Goal: Transaction & Acquisition: Purchase product/service

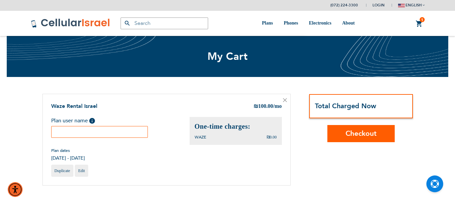
scroll to position [4, 0]
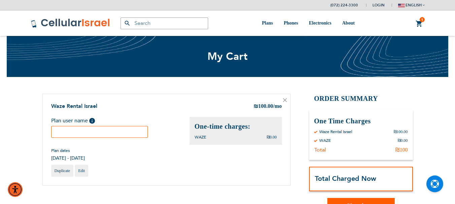
click at [138, 131] on input "text" at bounding box center [99, 132] width 97 height 12
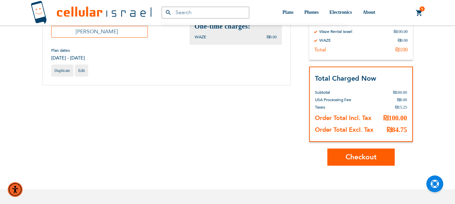
scroll to position [101, 0]
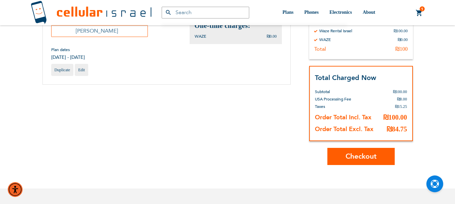
type input "Yehudis goldberger"
click at [364, 160] on span "Checkout" at bounding box center [360, 157] width 31 height 10
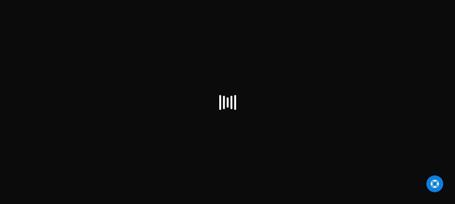
scroll to position [4, 0]
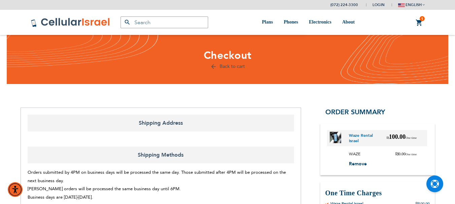
select select "IL"
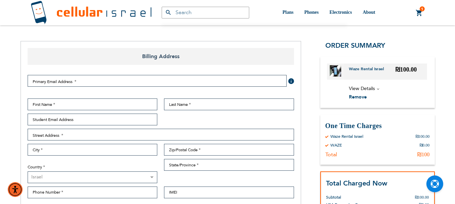
scroll to position [67, 0]
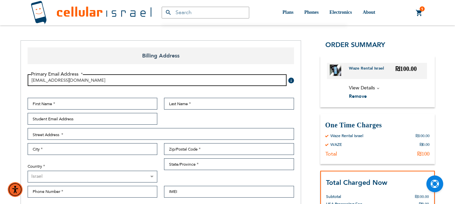
type input "[EMAIL_ADDRESS][DOMAIN_NAME]"
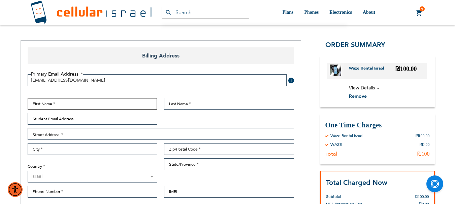
click at [69, 104] on input "First Name" at bounding box center [93, 104] width 130 height 12
type input "[PERSON_NAME]"
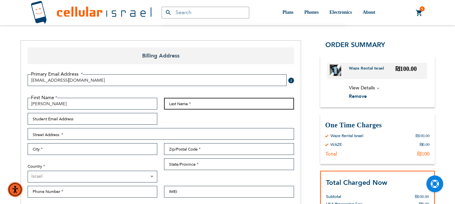
click at [174, 104] on input "Last Name" at bounding box center [229, 104] width 130 height 12
type input "[PERSON_NAME]"
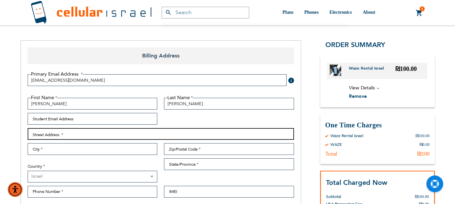
click at [152, 137] on input "Street Address: Line 1" at bounding box center [161, 134] width 266 height 12
type input "[STREET_ADDRESS]"
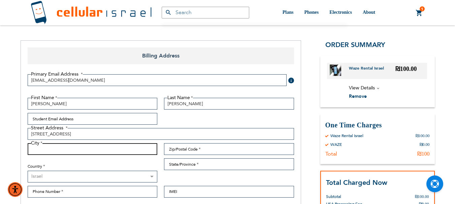
click at [122, 149] on input "City" at bounding box center [93, 149] width 130 height 12
type input "Lakewood"
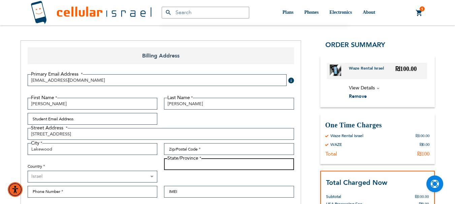
click at [180, 168] on input "State/Province" at bounding box center [229, 165] width 130 height 12
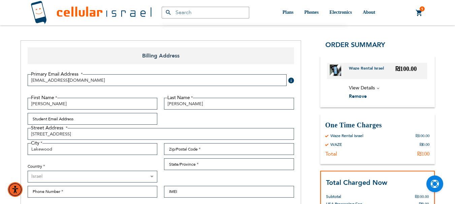
click at [152, 176] on select "[GEOGRAPHIC_DATA] ────────── [GEOGRAPHIC_DATA] [GEOGRAPHIC_DATA]" at bounding box center [93, 177] width 130 height 12
select select "US"
click at [28, 171] on select "[GEOGRAPHIC_DATA] ────────── [GEOGRAPHIC_DATA] [GEOGRAPHIC_DATA]" at bounding box center [93, 177] width 130 height 12
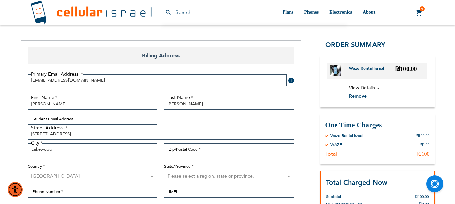
click at [229, 174] on select "Please select a region, state or province. [US_STATE] [US_STATE] [US_STATE] [US…" at bounding box center [229, 177] width 130 height 12
select select "41"
click at [164, 171] on select "Please select a region, state or province. [US_STATE] [US_STATE] [US_STATE] [US…" at bounding box center [229, 177] width 130 height 12
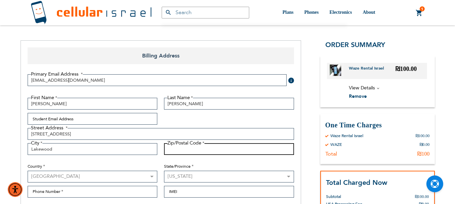
click at [206, 149] on input "Zip/Postal Code" at bounding box center [229, 149] width 130 height 12
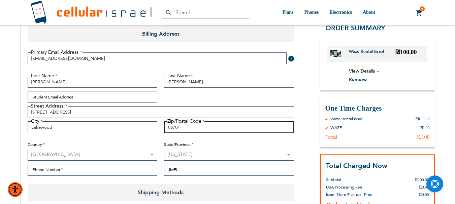
scroll to position [101, 0]
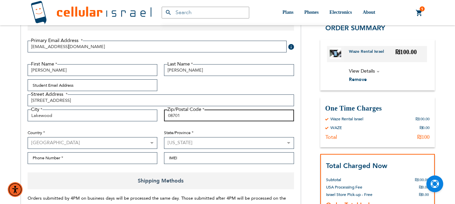
type input "08701"
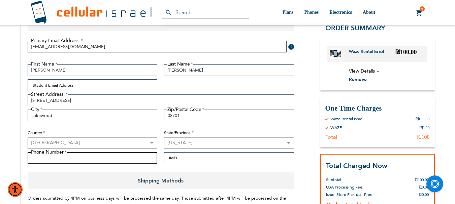
drag, startPoint x: 137, startPoint y: 161, endPoint x: 138, endPoint y: 155, distance: 5.4
click at [137, 157] on input "Phone Number" at bounding box center [93, 158] width 130 height 12
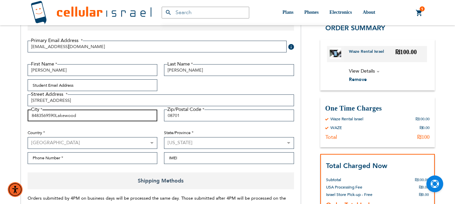
type input "Lakewood"
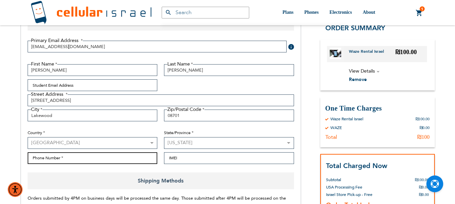
click at [49, 157] on input "Phone Number" at bounding box center [93, 158] width 130 height 12
paste input "8483569590"
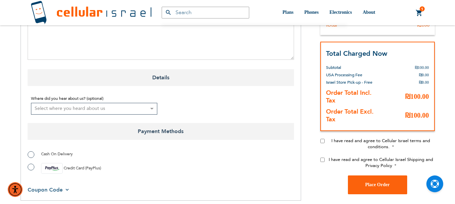
scroll to position [437, 0]
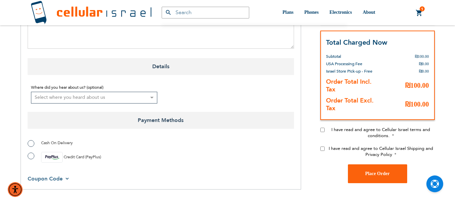
type input "8483569590"
click at [152, 98] on select "Select where you heard about us Existing Customer Friend Other School/Group BP …" at bounding box center [94, 98] width 127 height 12
select select "1"
click at [31, 92] on select "Select where you heard about us Existing Customer Friend Other School/Group BP …" at bounding box center [94, 98] width 127 height 12
click at [31, 157] on label "Credit Card (PayPlus)" at bounding box center [64, 157] width 73 height 11
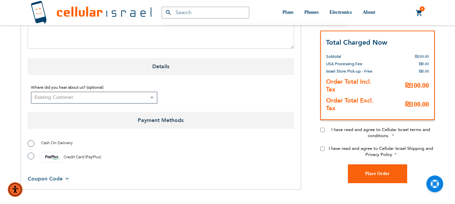
radio input "true"
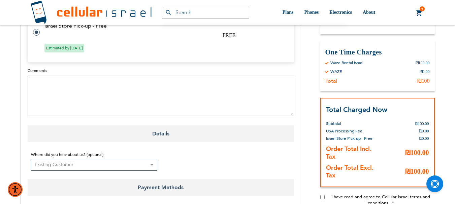
scroll to position [337, 0]
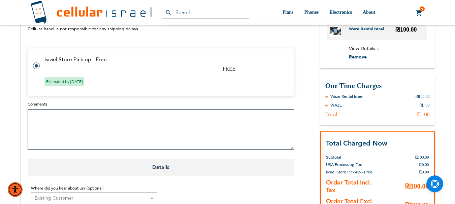
click at [136, 124] on textarea "Comments" at bounding box center [161, 129] width 266 height 40
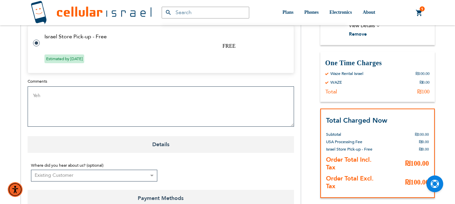
scroll to position [370, 0]
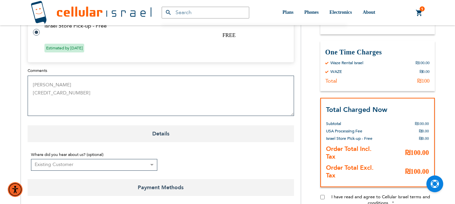
click at [71, 99] on textarea "[PERSON_NAME] [CREDIT_CARD_NUMBER]" at bounding box center [161, 96] width 266 height 40
click at [78, 91] on textarea "[PERSON_NAME] [CREDIT_CARD_NUMBER]" at bounding box center [161, 96] width 266 height 40
drag, startPoint x: 32, startPoint y: 81, endPoint x: 42, endPoint y: 108, distance: 28.8
click at [42, 108] on textarea "[PERSON_NAME] 5108050330675864 06/29 285" at bounding box center [161, 96] width 266 height 40
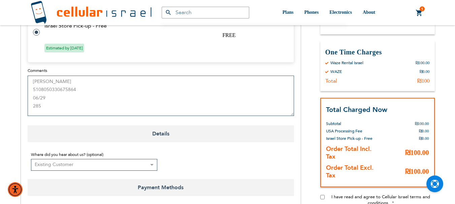
type textarea "[PERSON_NAME] 5108050330675864 06/29 285"
click at [56, 131] on span "Details" at bounding box center [161, 134] width 266 height 17
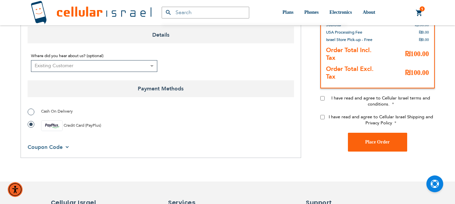
scroll to position [471, 0]
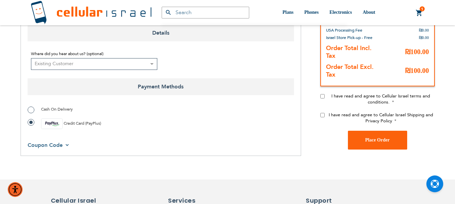
click at [324, 95] on input "I have read and agree to Cellular Israel terms and conditions." at bounding box center [322, 96] width 4 height 4
checkbox input "true"
click at [323, 114] on input "I have read and agree to Cellular Israel Shipping and Privacy Policy" at bounding box center [322, 115] width 4 height 4
checkbox input "true"
click at [381, 134] on button "Place Order" at bounding box center [377, 140] width 59 height 19
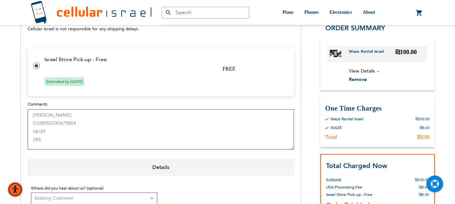
scroll to position [0, 0]
drag, startPoint x: 32, startPoint y: 116, endPoint x: 81, endPoint y: 114, distance: 48.8
click at [81, 114] on textarea "[PERSON_NAME] 5108050330675864 06/29 285" at bounding box center [161, 129] width 266 height 40
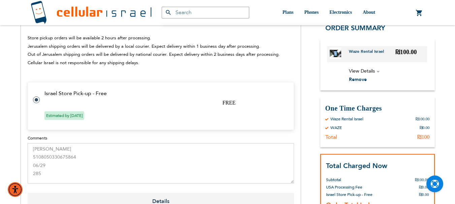
scroll to position [337, 0]
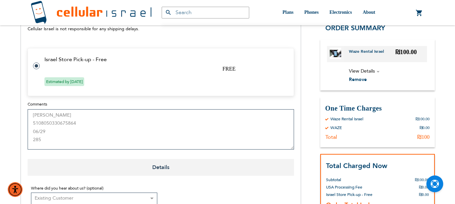
drag, startPoint x: 33, startPoint y: 123, endPoint x: 92, endPoint y: 121, distance: 59.6
click at [93, 121] on textarea "[PERSON_NAME] 5108050330675864 06/29 285" at bounding box center [161, 129] width 266 height 40
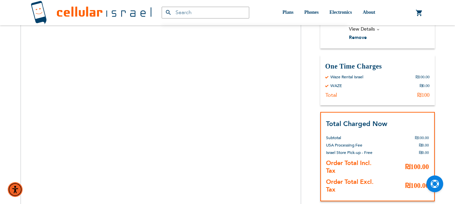
scroll to position [606, 0]
